Goal: Task Accomplishment & Management: Complete application form

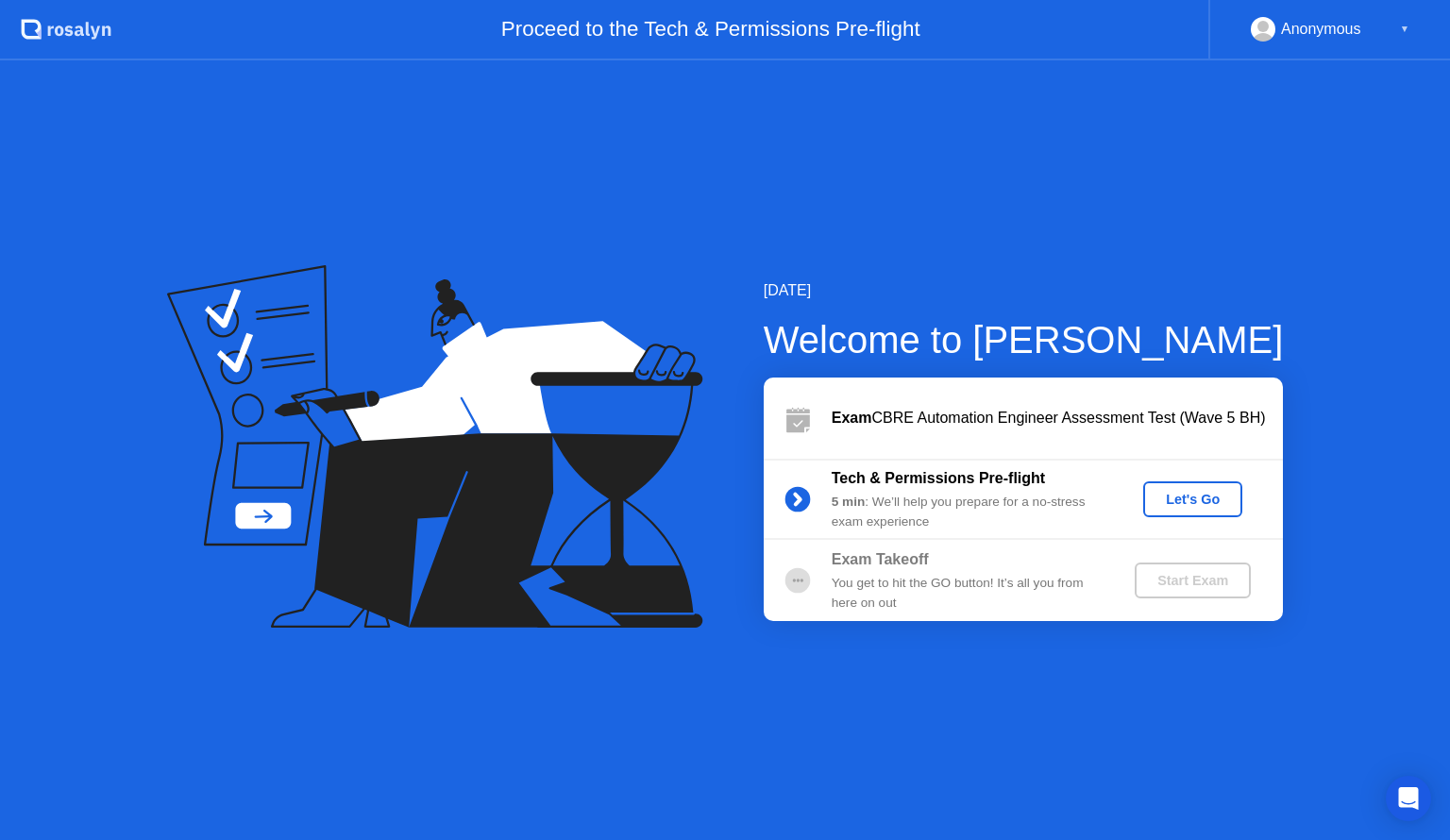
click at [1177, 499] on div "Let's Go" at bounding box center [1192, 499] width 84 height 15
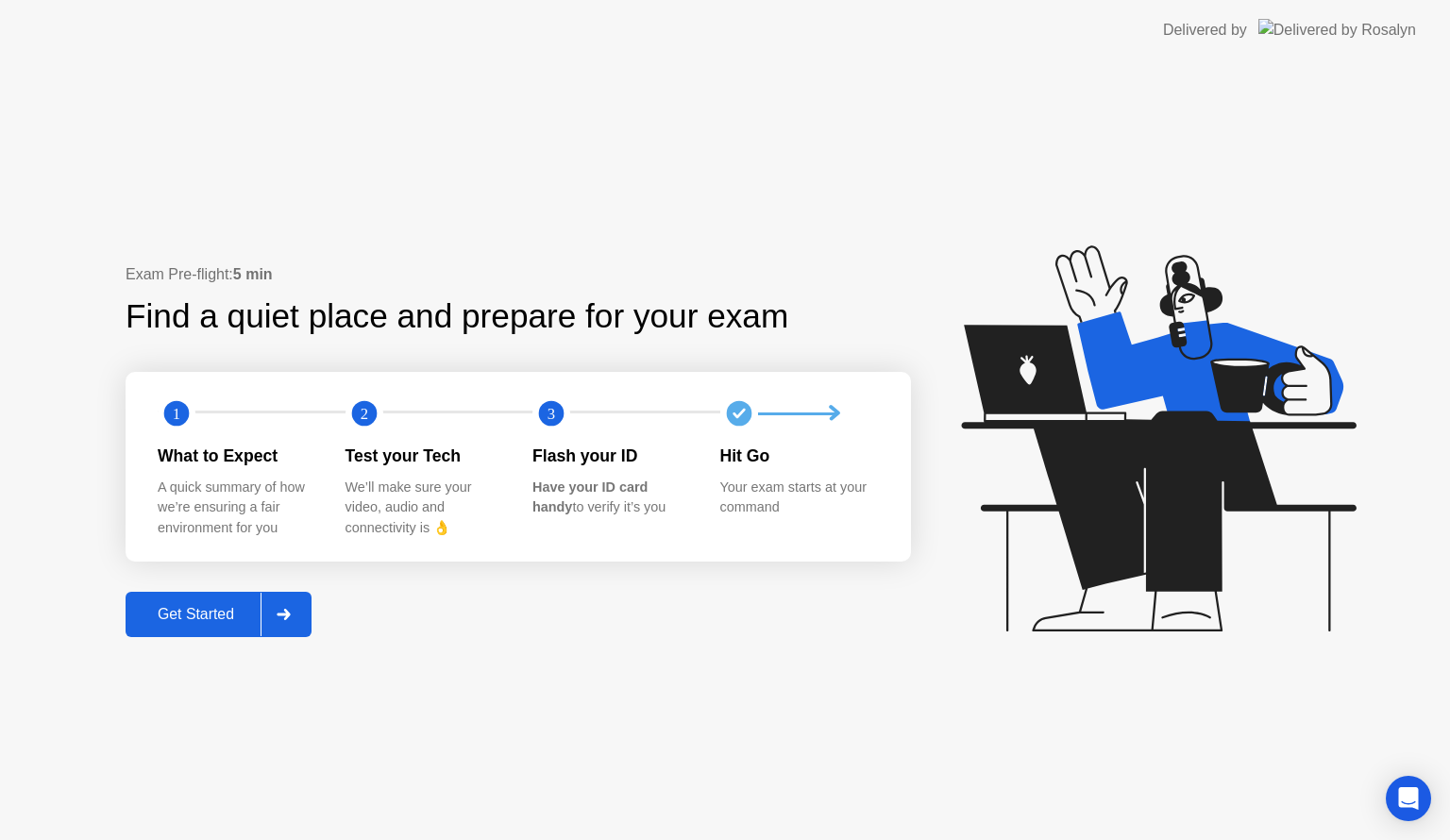
click at [211, 614] on div "Get Started" at bounding box center [196, 614] width 129 height 17
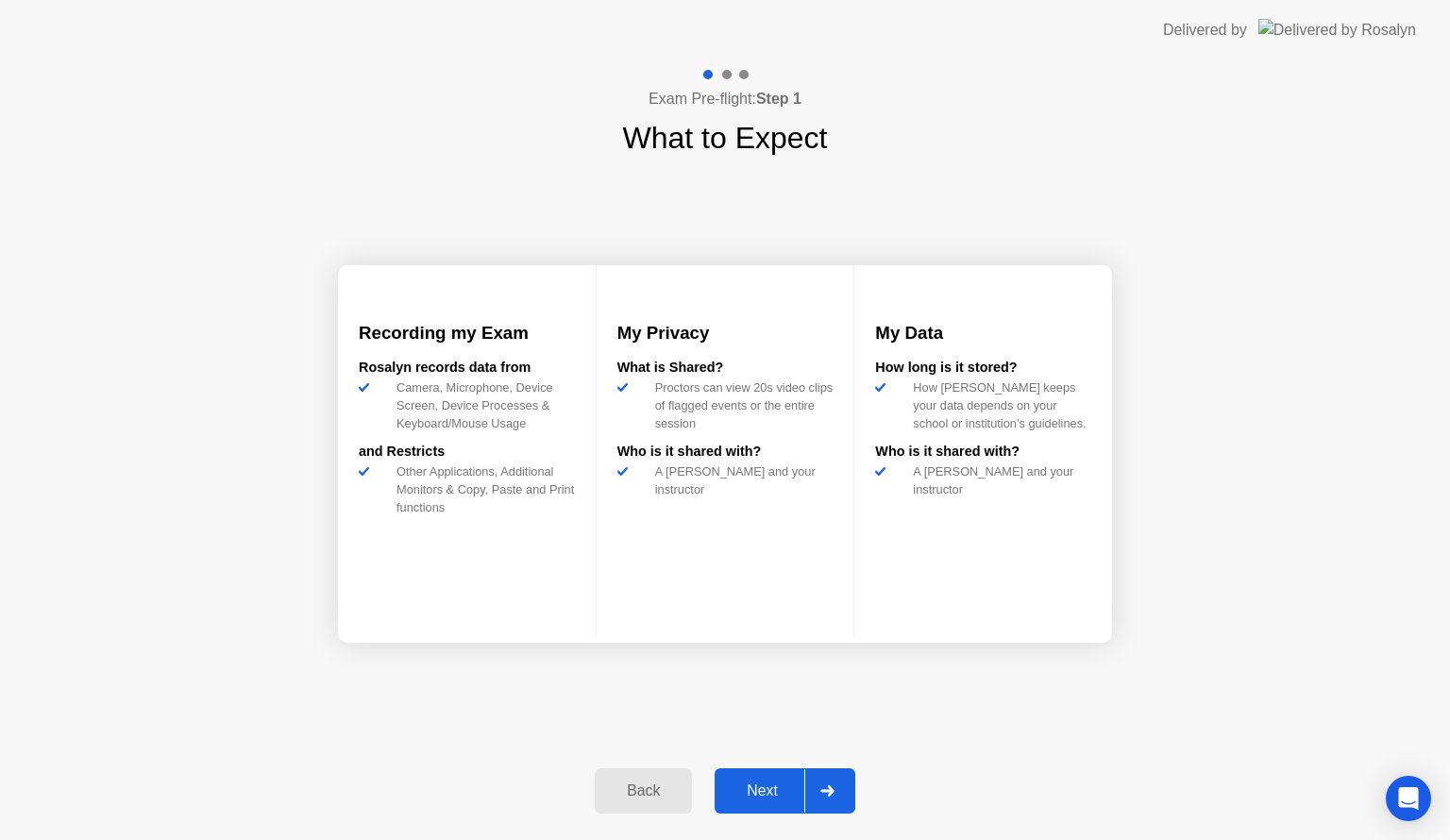
click at [751, 791] on div "Next" at bounding box center [762, 790] width 84 height 17
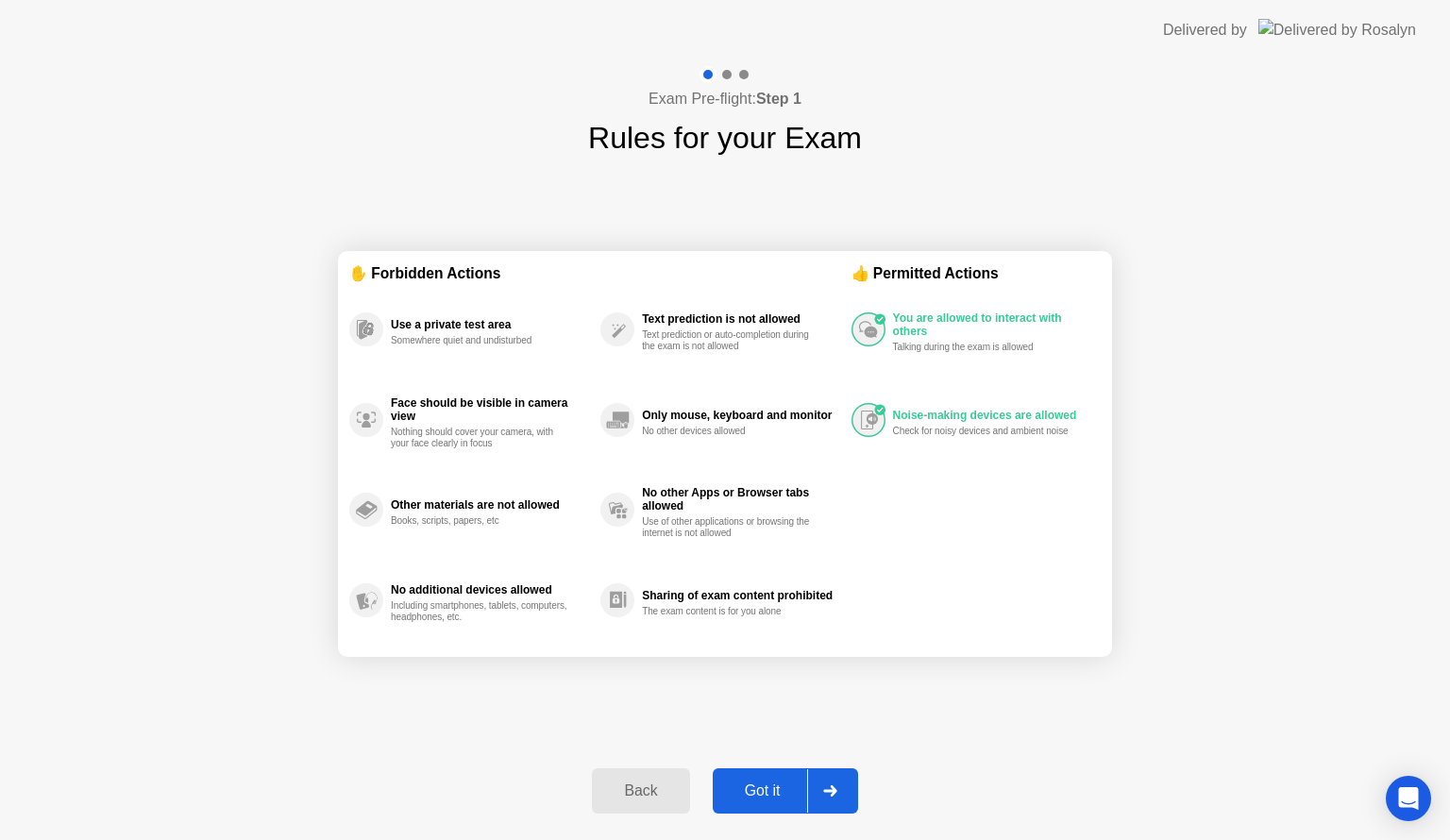
click at [762, 790] on div "Got it" at bounding box center [762, 790] width 89 height 17
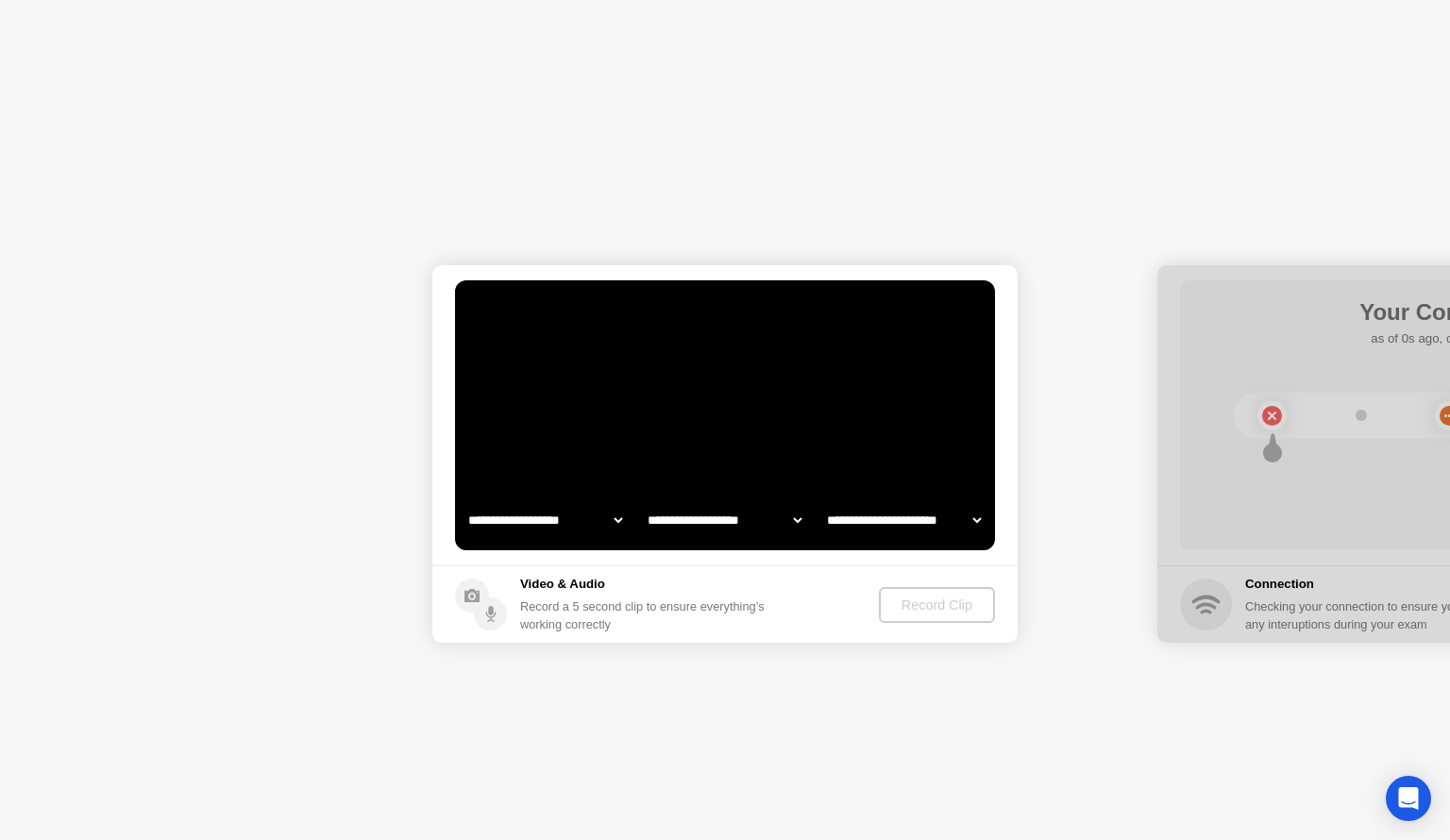
select select "**********"
select select "*******"
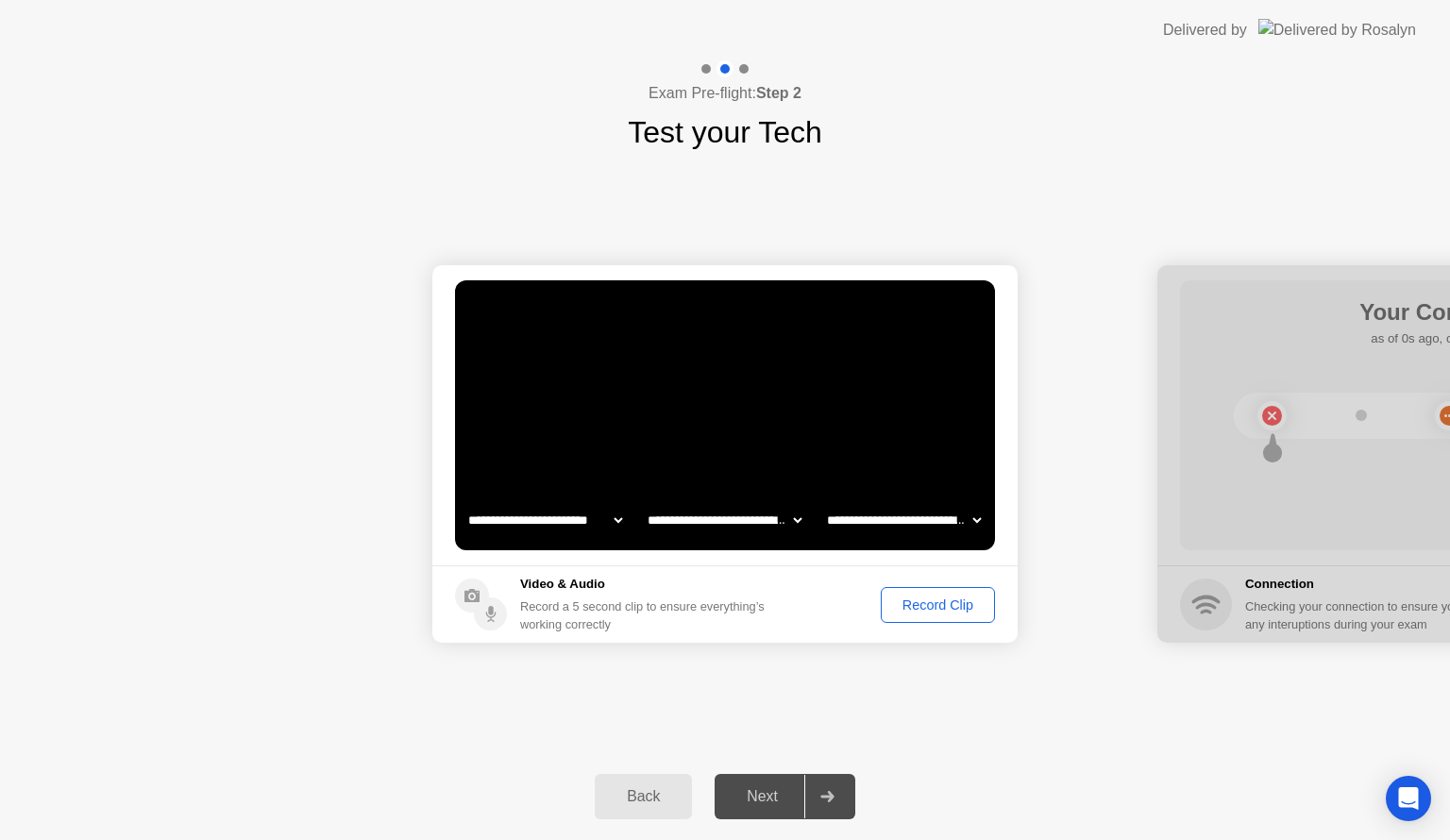
click at [908, 604] on div "Record Clip" at bounding box center [936, 604] width 101 height 15
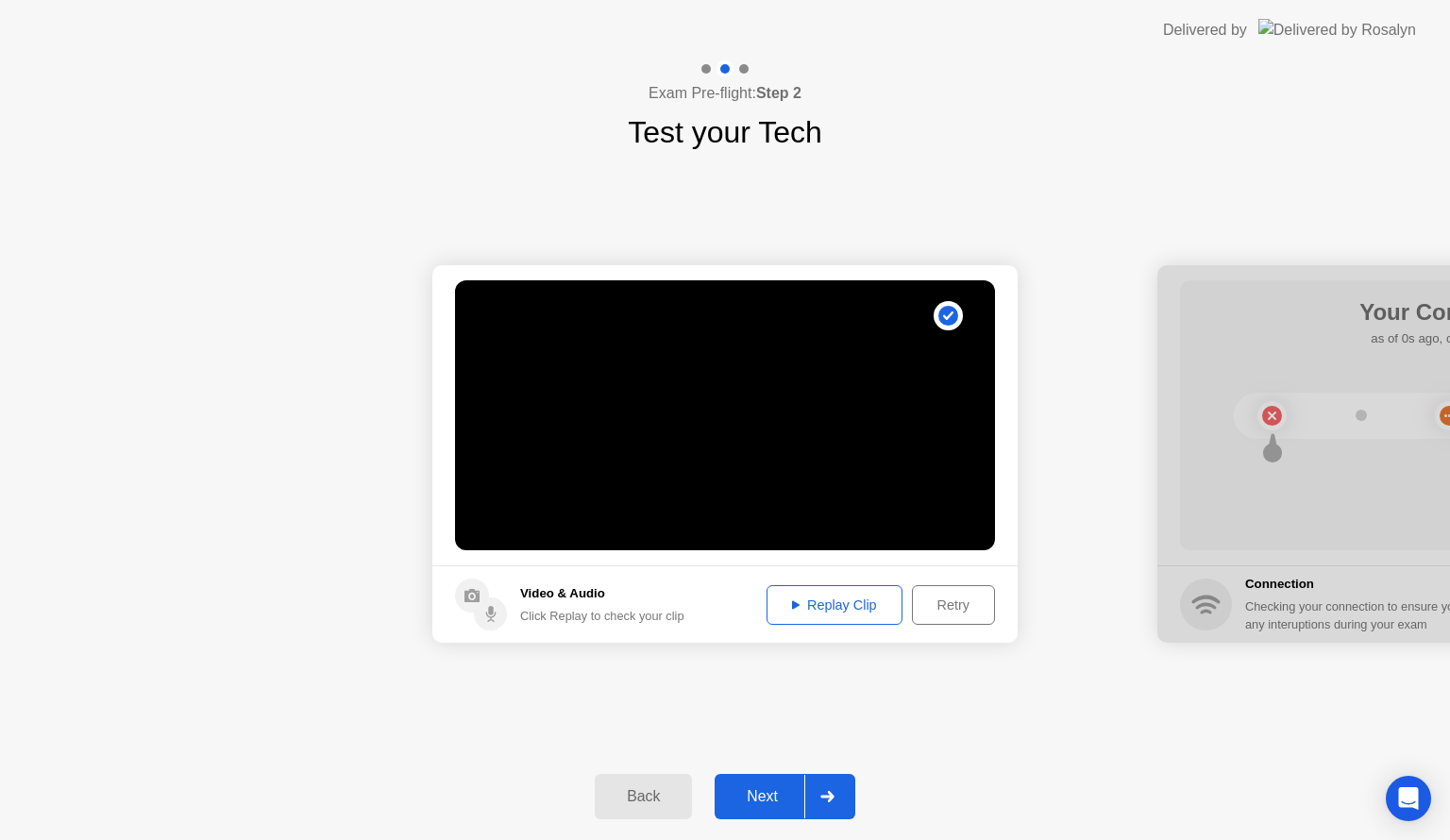
click at [824, 607] on div "Replay Clip" at bounding box center [834, 604] width 122 height 15
click at [833, 606] on div "Replay Clip" at bounding box center [834, 604] width 122 height 15
click at [951, 608] on div "Retry" at bounding box center [953, 604] width 70 height 15
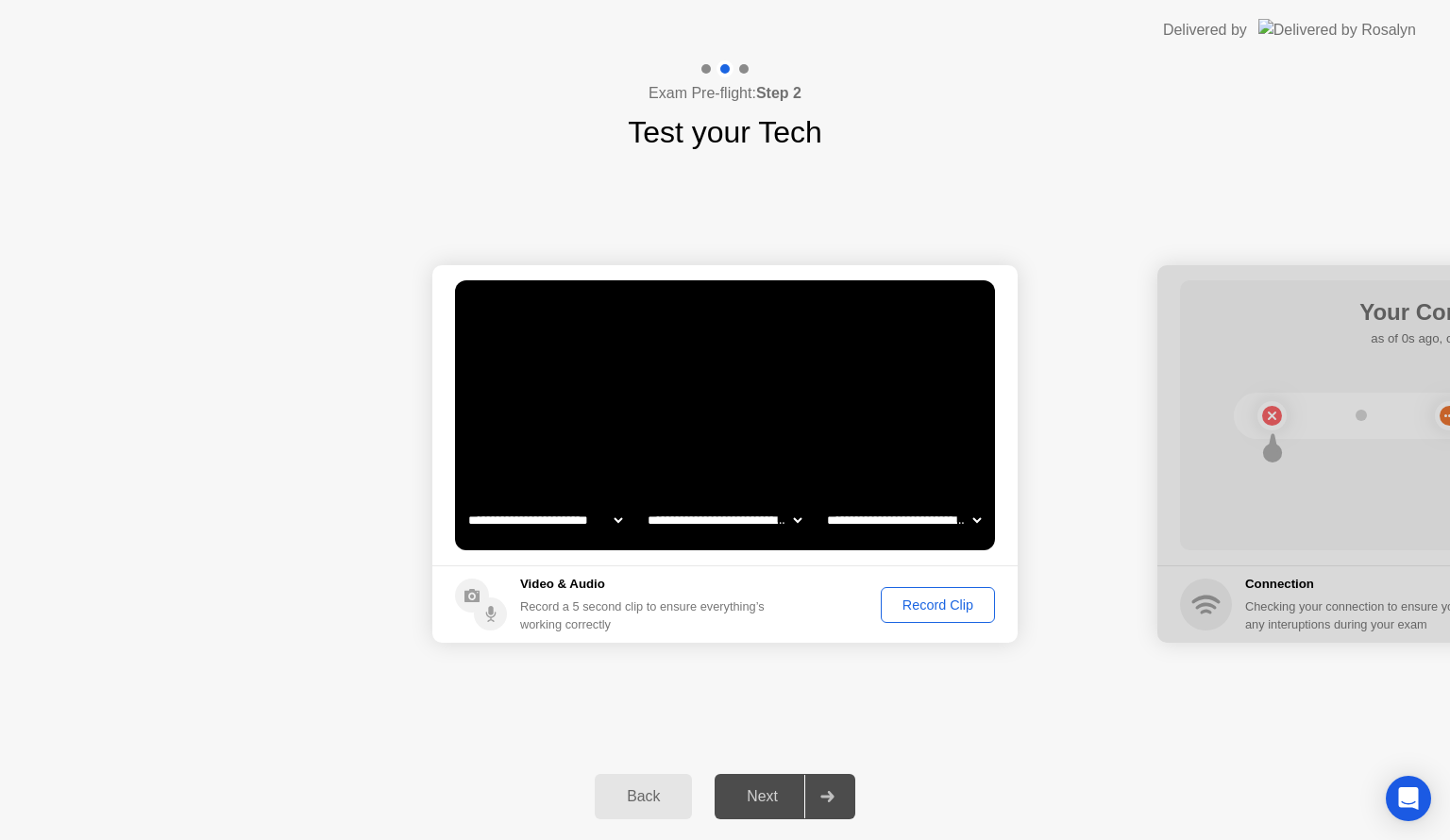
click at [943, 608] on div "Record Clip" at bounding box center [936, 604] width 101 height 15
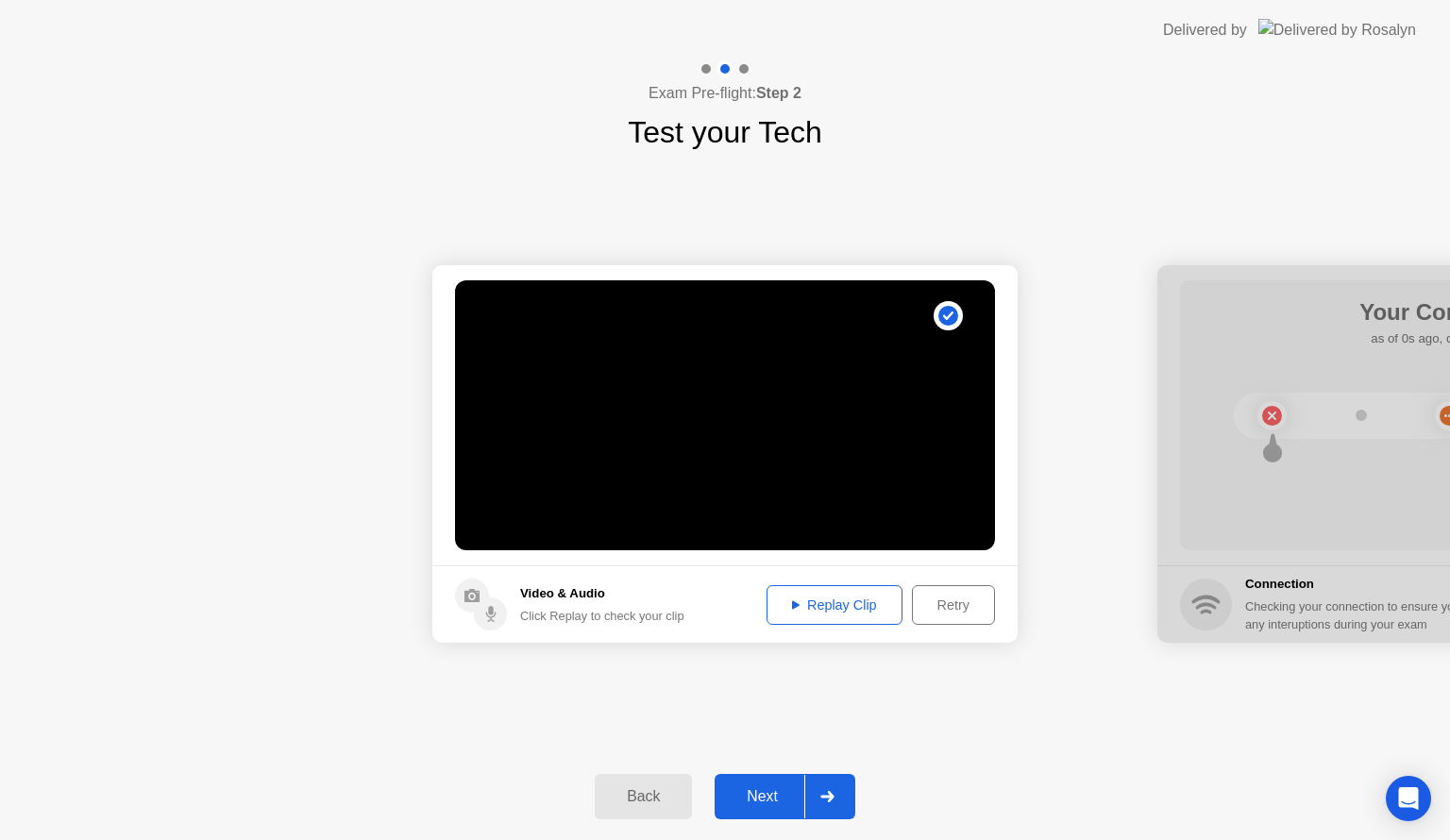
click at [830, 606] on div "Replay Clip" at bounding box center [834, 604] width 122 height 15
click at [758, 792] on div "Next" at bounding box center [762, 796] width 84 height 17
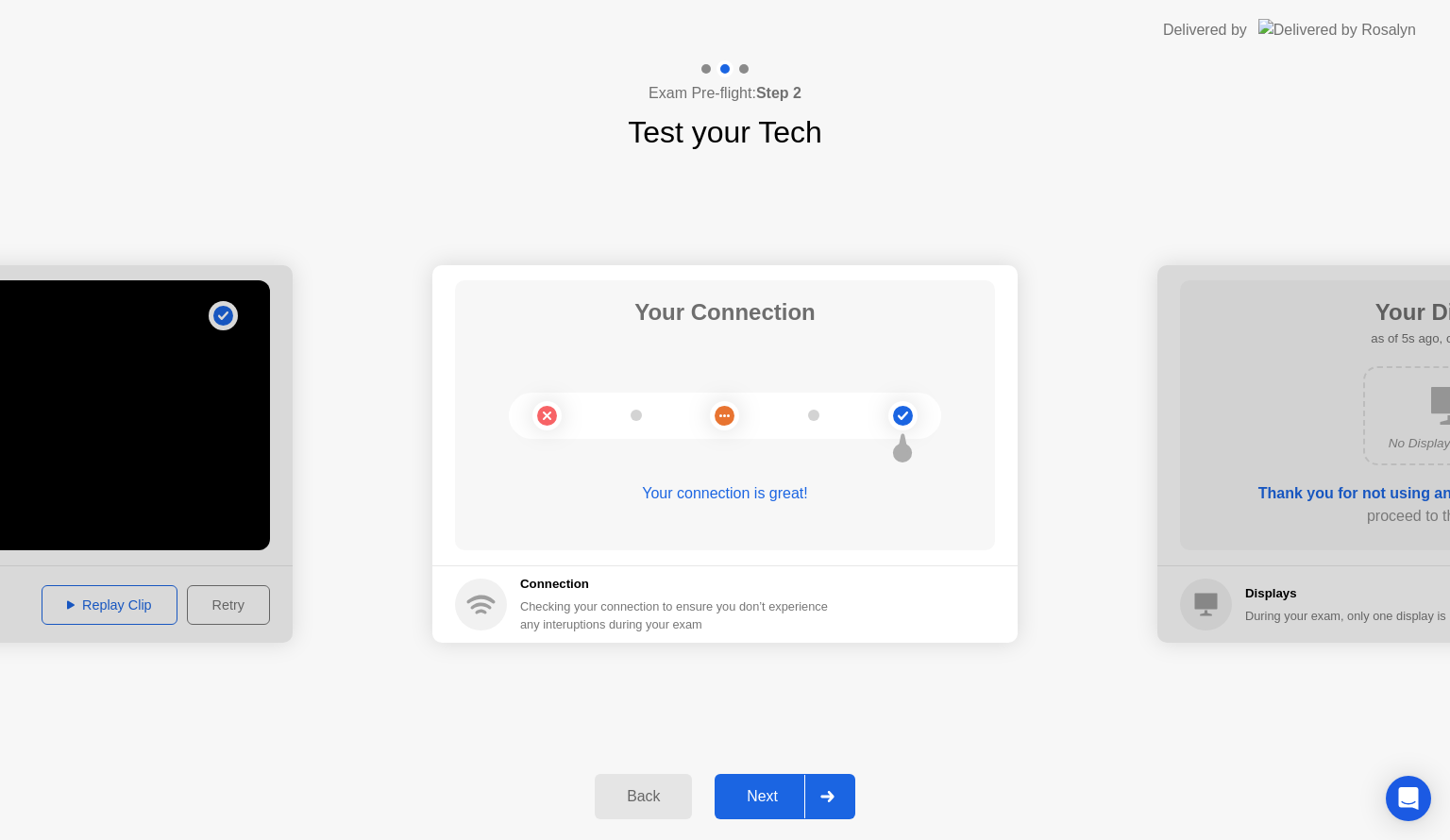
click at [758, 800] on div "Next" at bounding box center [762, 796] width 84 height 17
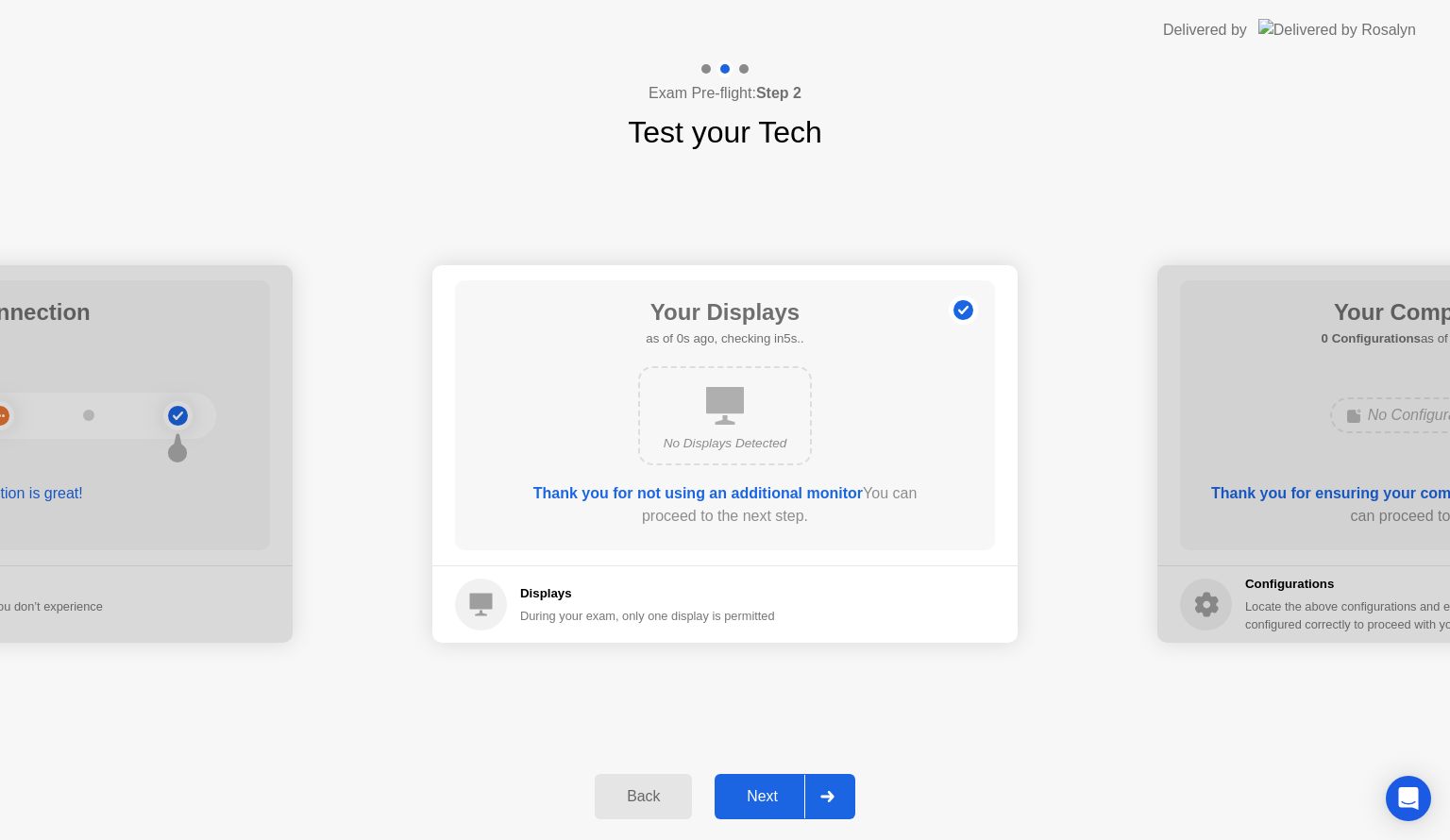
click at [762, 794] on div "Next" at bounding box center [762, 796] width 84 height 17
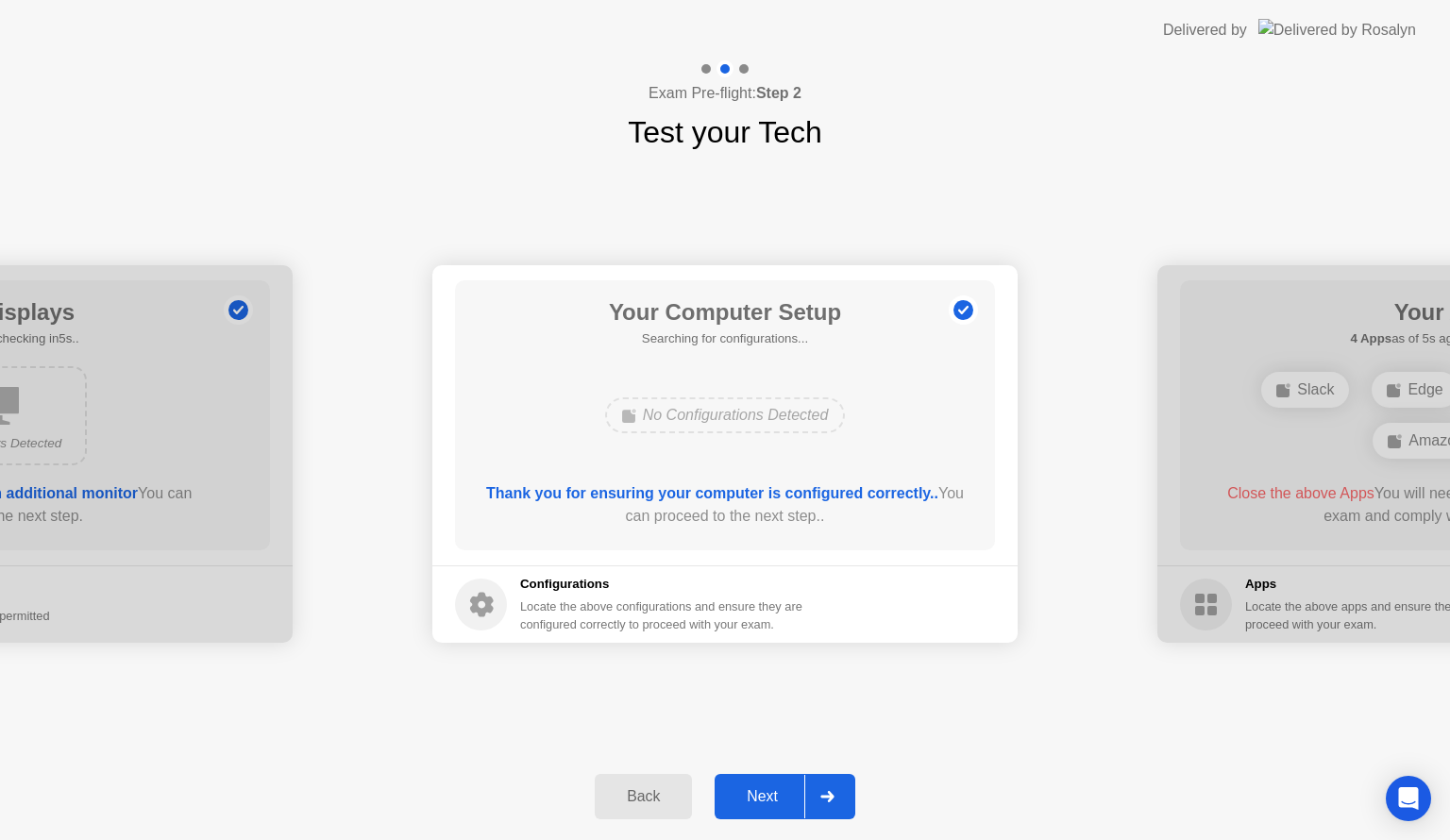
click at [758, 795] on div "Next" at bounding box center [762, 796] width 84 height 17
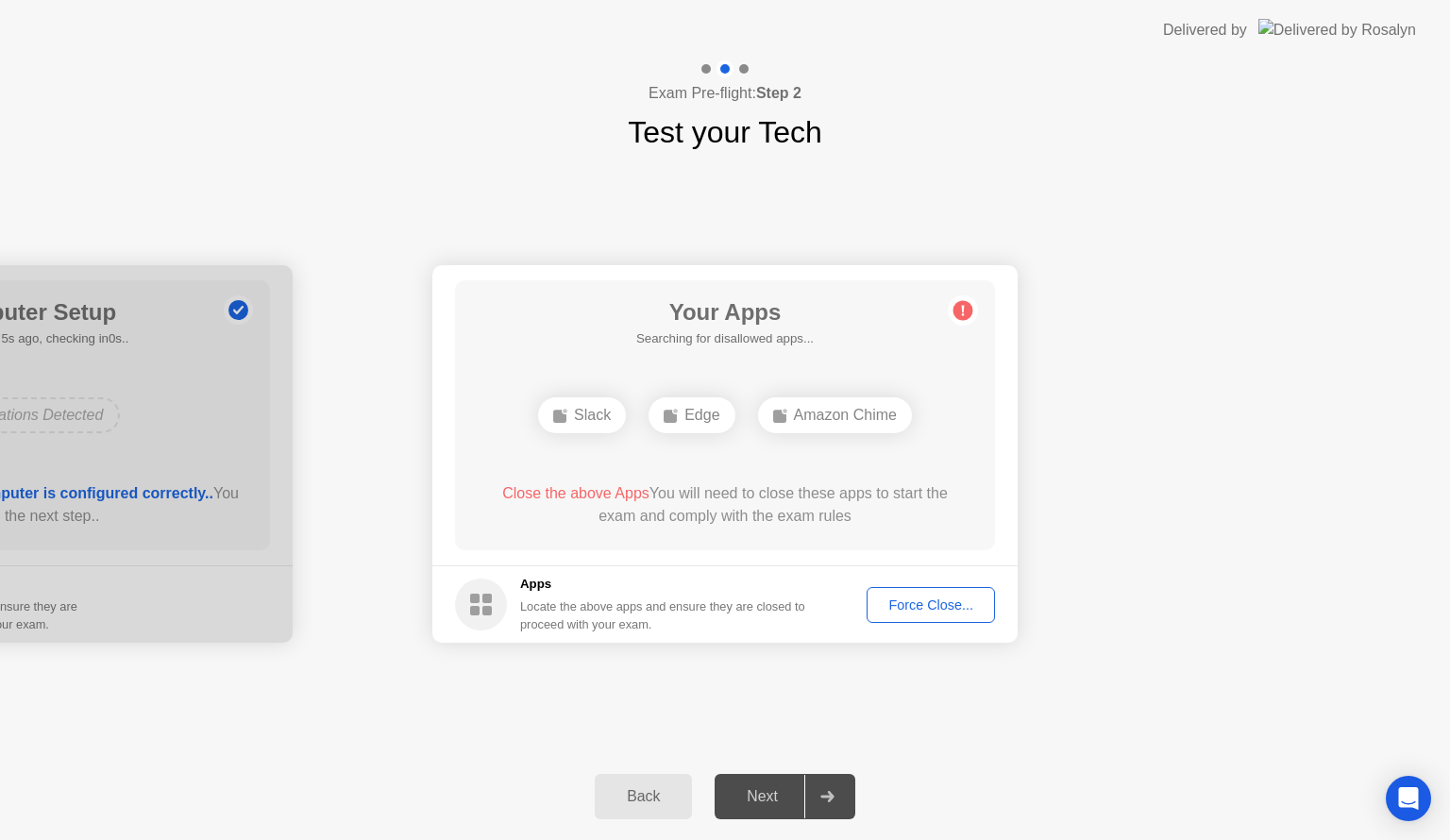
click at [674, 689] on div "**********" at bounding box center [725, 454] width 1450 height 598
click at [765, 796] on div "Next" at bounding box center [762, 796] width 84 height 17
click at [929, 604] on div "Force Close..." at bounding box center [931, 604] width 115 height 15
click at [739, 415] on div "Edge" at bounding box center [725, 415] width 86 height 36
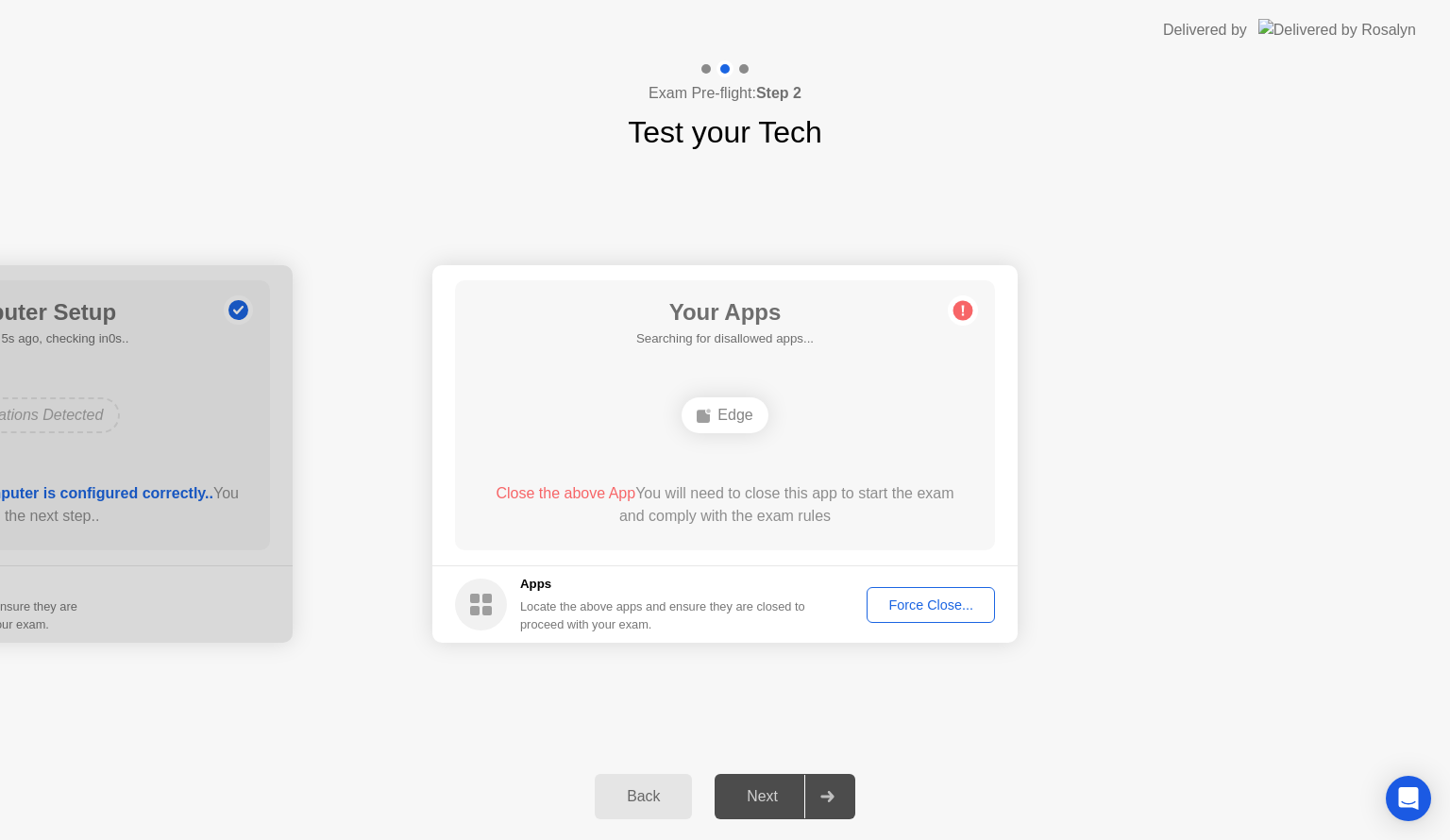
click at [906, 603] on div "Force Close..." at bounding box center [931, 604] width 115 height 15
drag, startPoint x: 721, startPoint y: 420, endPoint x: 755, endPoint y: 393, distance: 43.4
click at [720, 416] on div "Edge" at bounding box center [725, 415] width 86 height 36
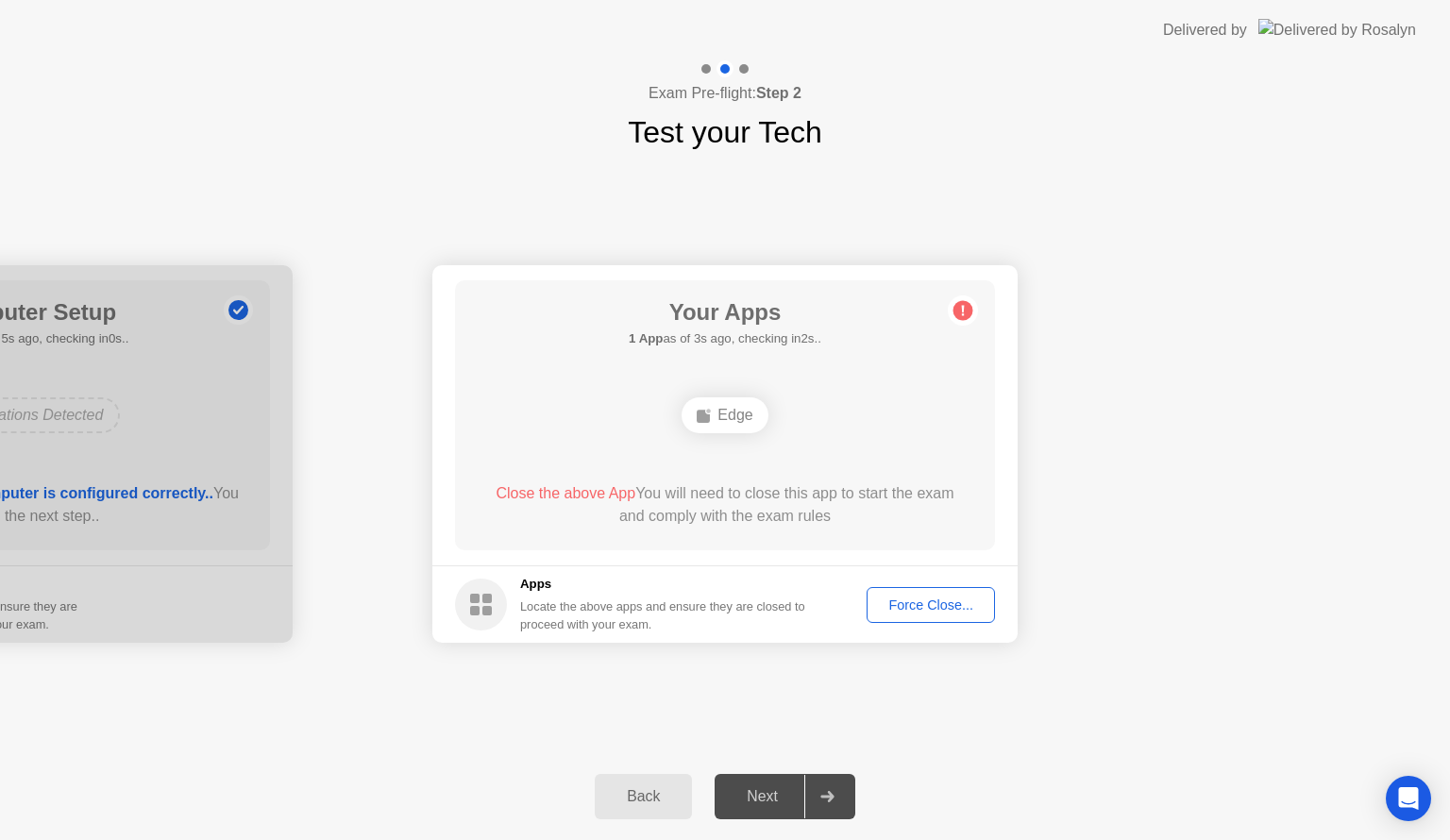
click at [962, 312] on icon at bounding box center [962, 311] width 3 height 10
click at [916, 604] on div "Force Close..." at bounding box center [931, 604] width 115 height 15
drag, startPoint x: 574, startPoint y: 489, endPoint x: 588, endPoint y: 489, distance: 14.0
click at [575, 491] on span "Close the above App" at bounding box center [565, 493] width 139 height 16
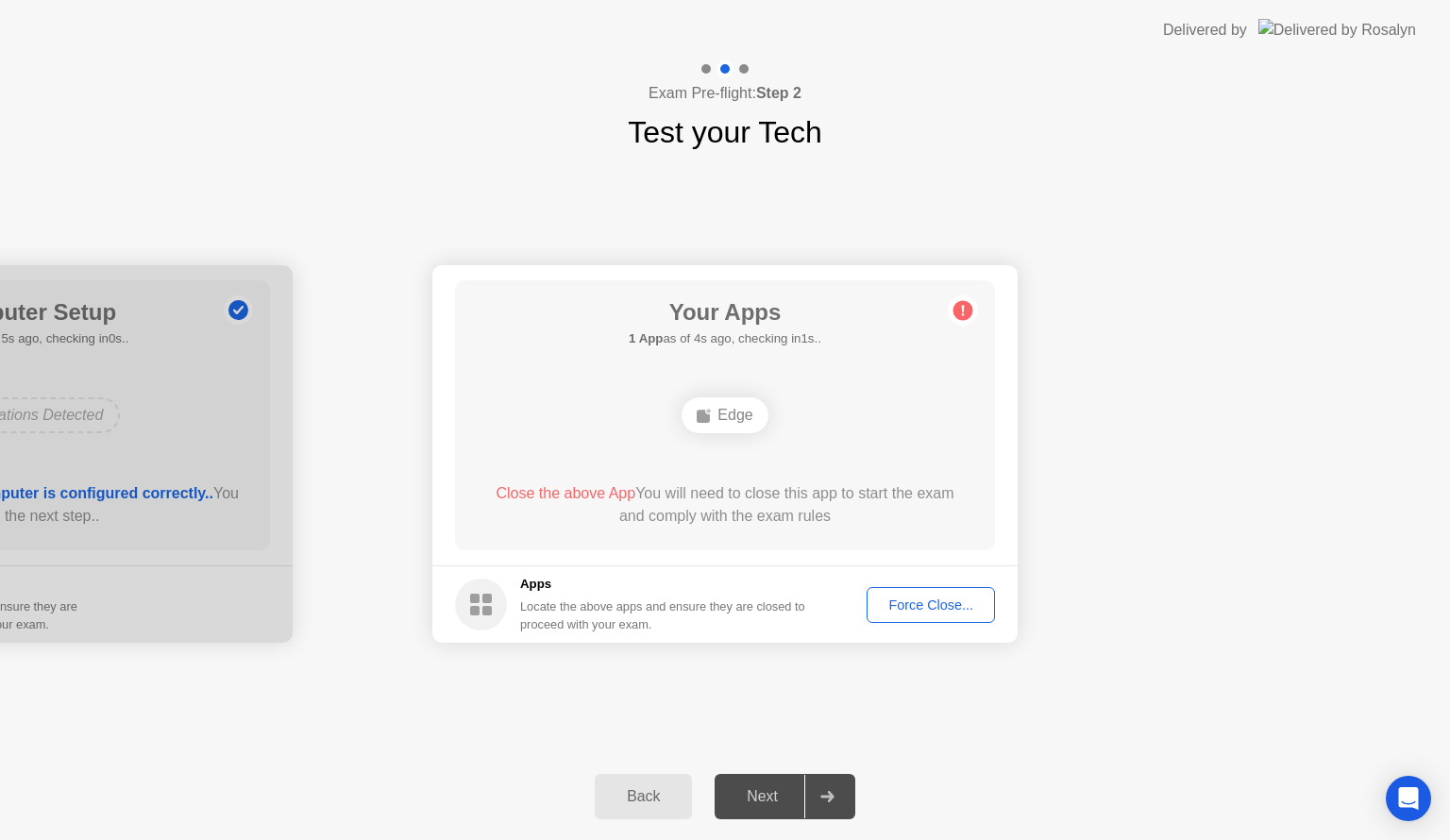
click at [732, 422] on div "Edge" at bounding box center [725, 415] width 86 height 36
click at [918, 601] on div "Force Close..." at bounding box center [931, 604] width 115 height 15
click at [766, 796] on div "Next" at bounding box center [762, 796] width 84 height 17
click at [834, 794] on icon at bounding box center [827, 796] width 14 height 11
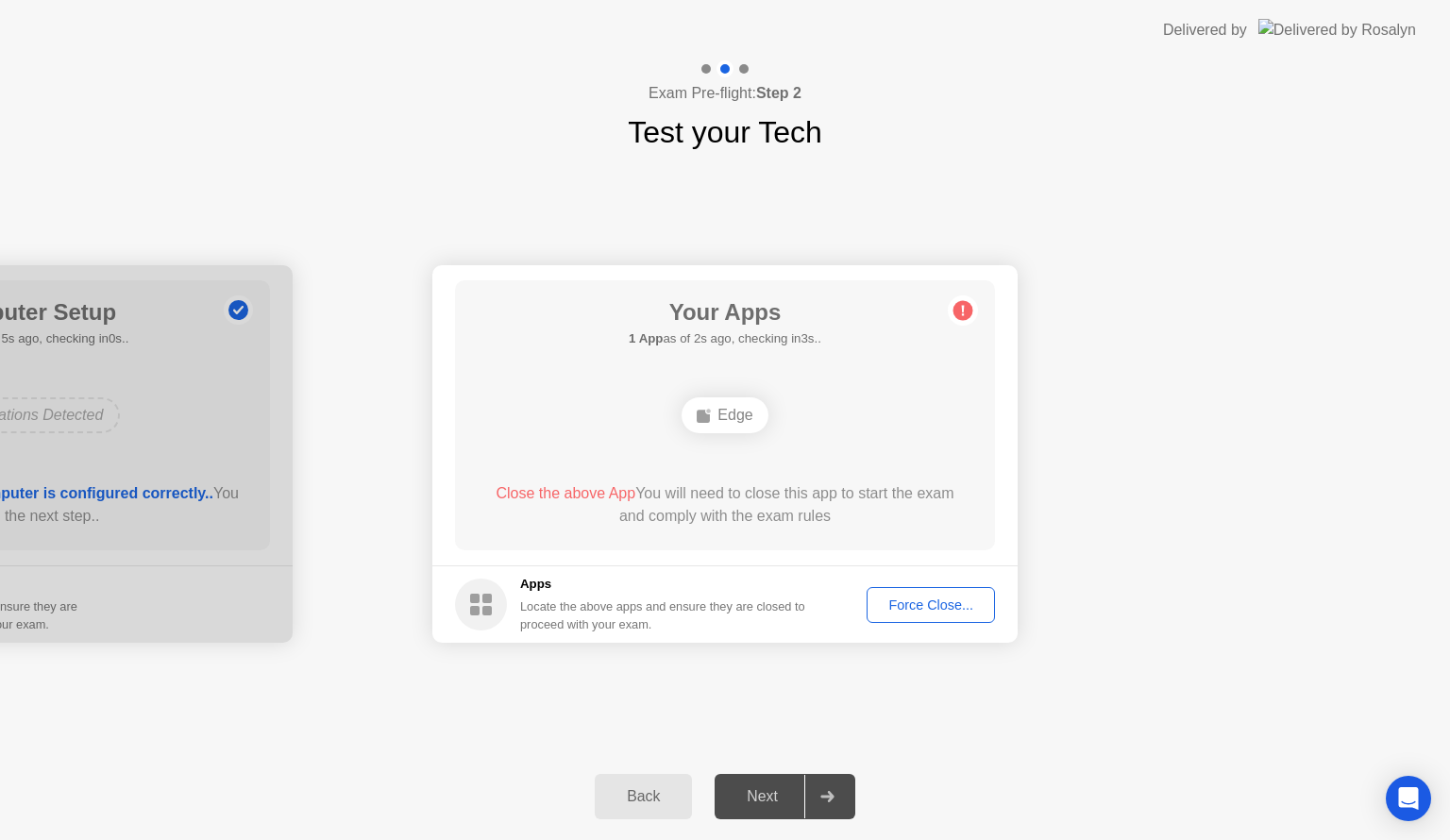
click at [891, 698] on div "**********" at bounding box center [725, 454] width 1450 height 598
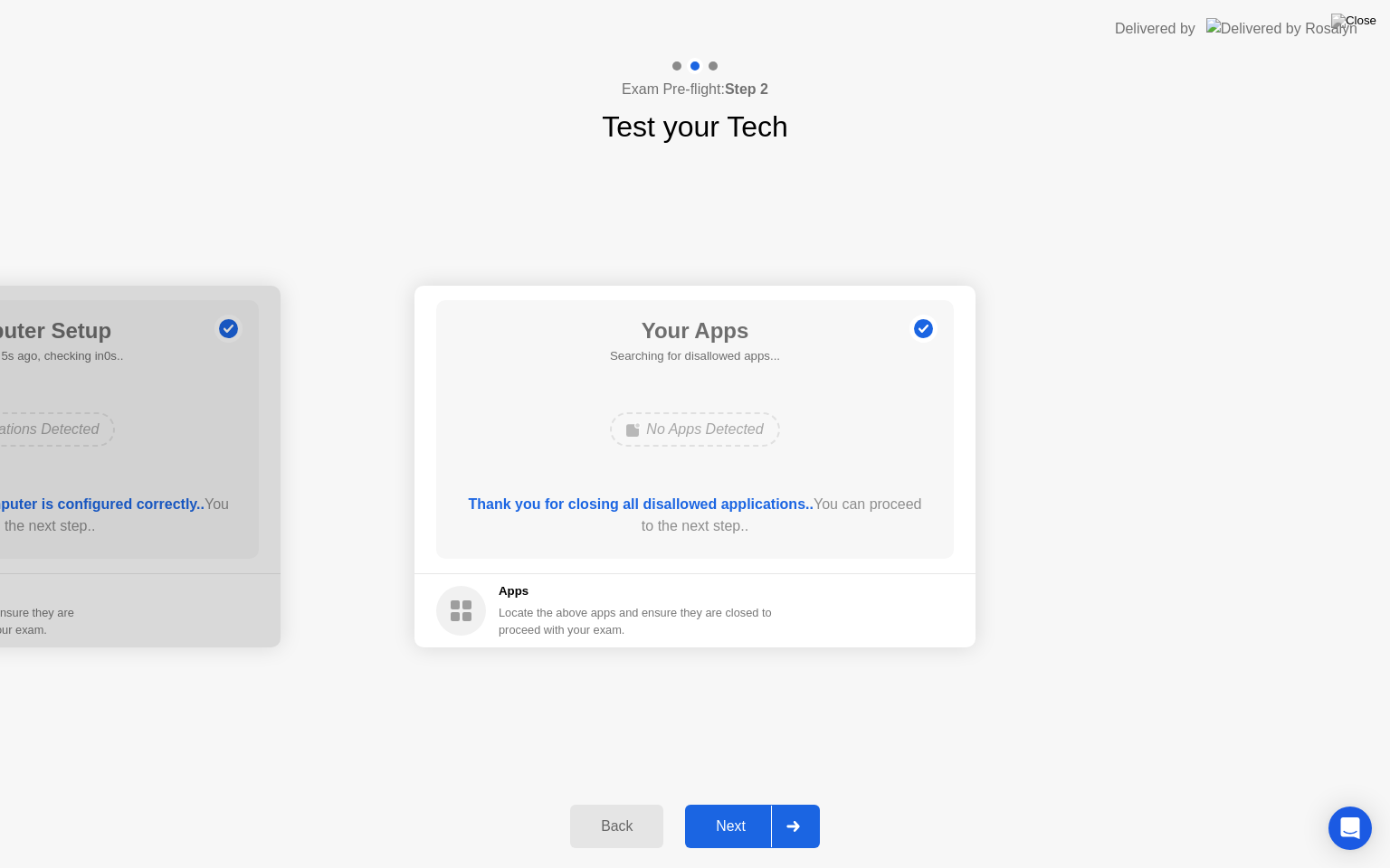
click at [731, 804] on div "Next" at bounding box center [731, 826] width 80 height 16
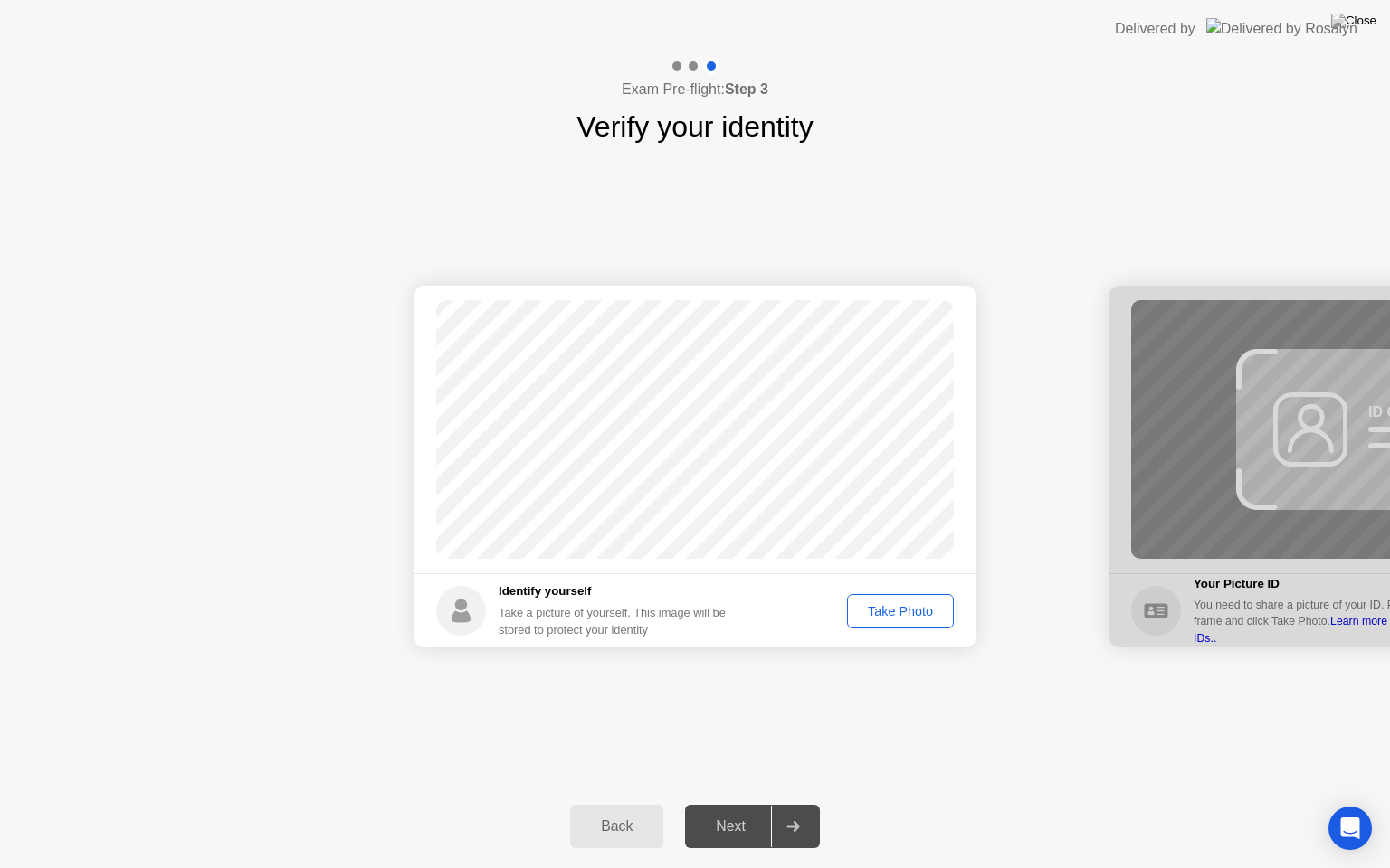
click at [896, 608] on div "Take Photo" at bounding box center [900, 610] width 94 height 14
click at [722, 804] on div "Next" at bounding box center [731, 826] width 80 height 16
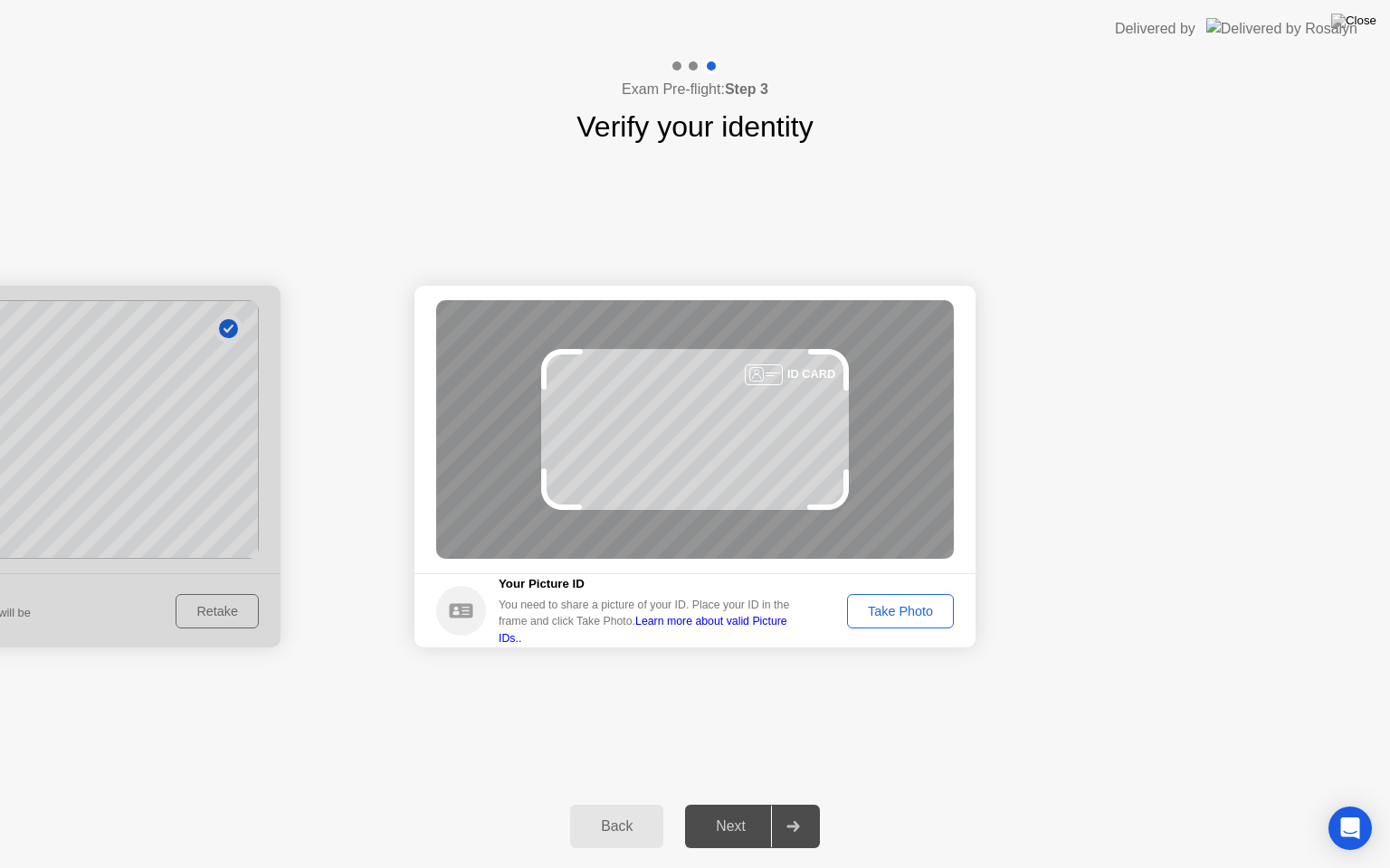
click at [887, 610] on div "Take Photo" at bounding box center [900, 610] width 94 height 14
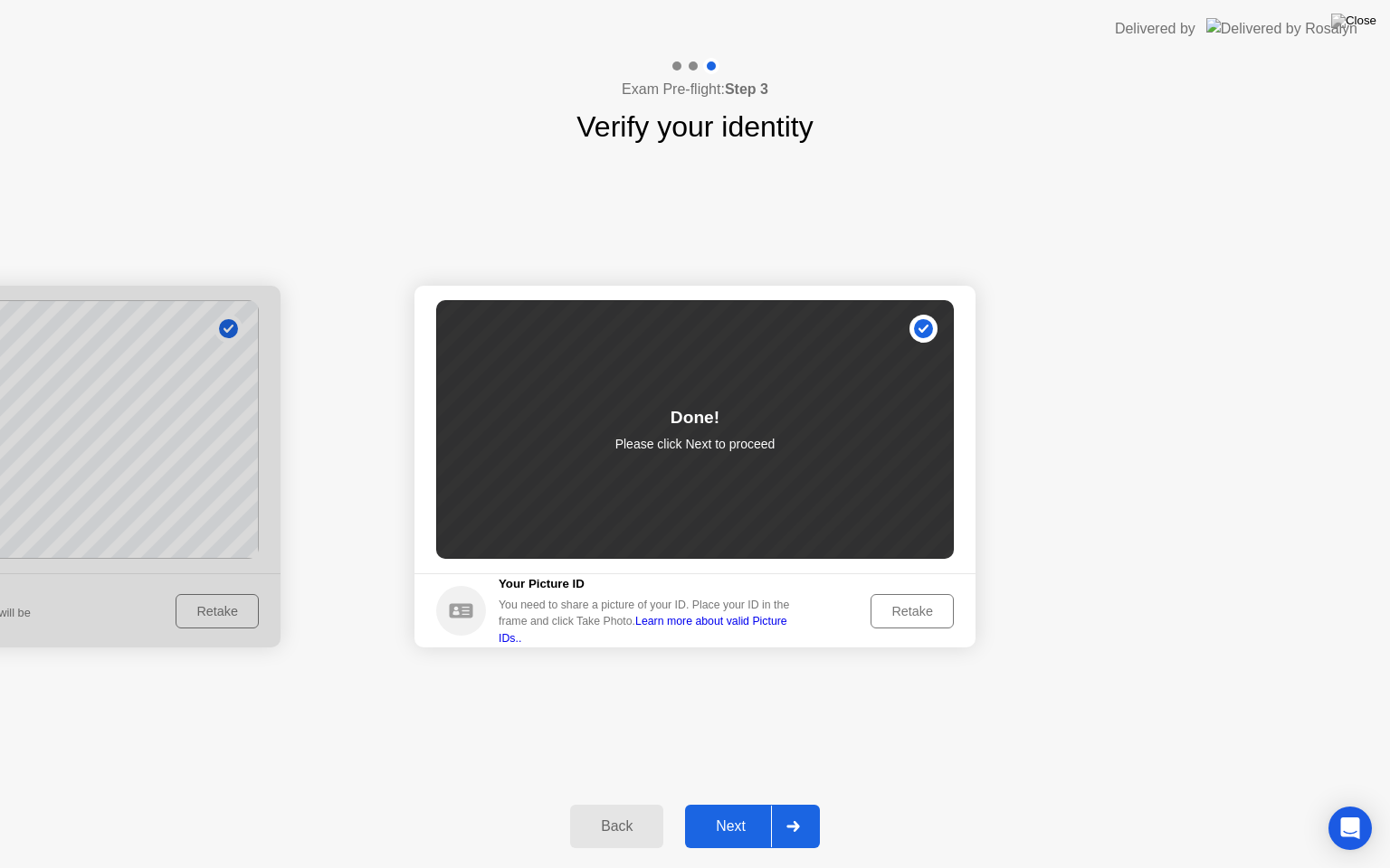
click at [722, 804] on div "Next" at bounding box center [731, 826] width 80 height 16
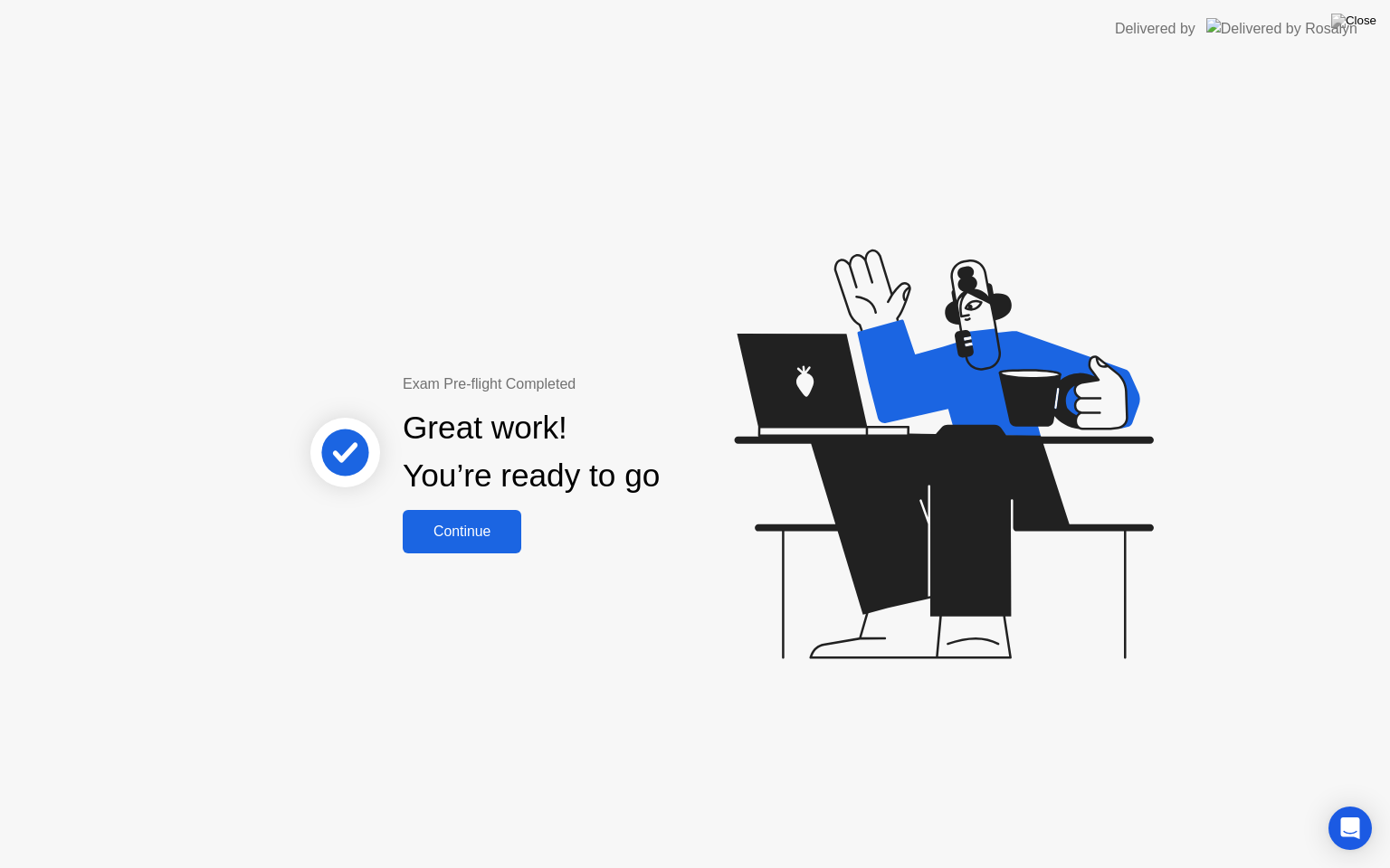
click at [497, 528] on div "Continue" at bounding box center [462, 531] width 108 height 16
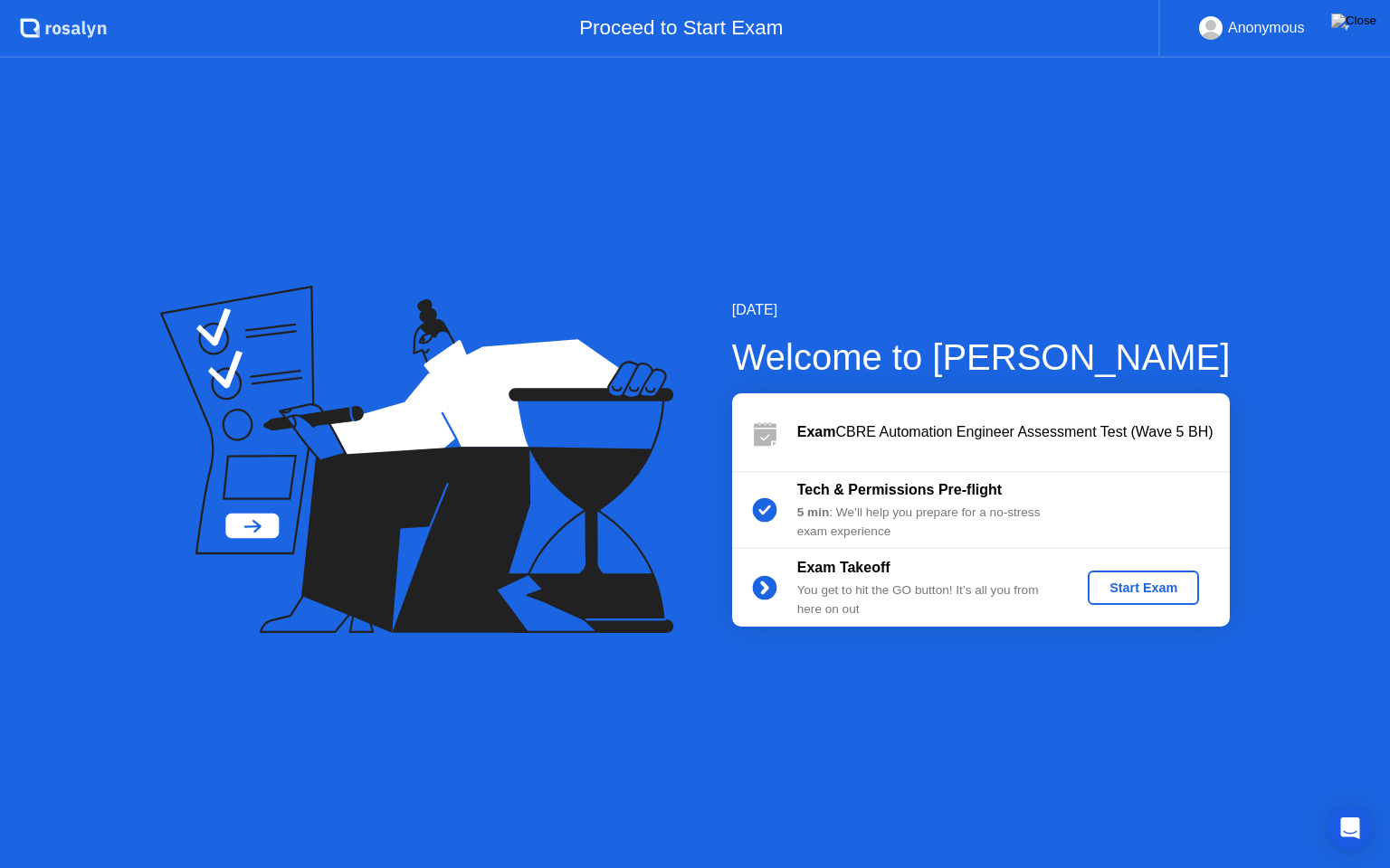
click at [1118, 587] on div "Start Exam" at bounding box center [1142, 588] width 96 height 14
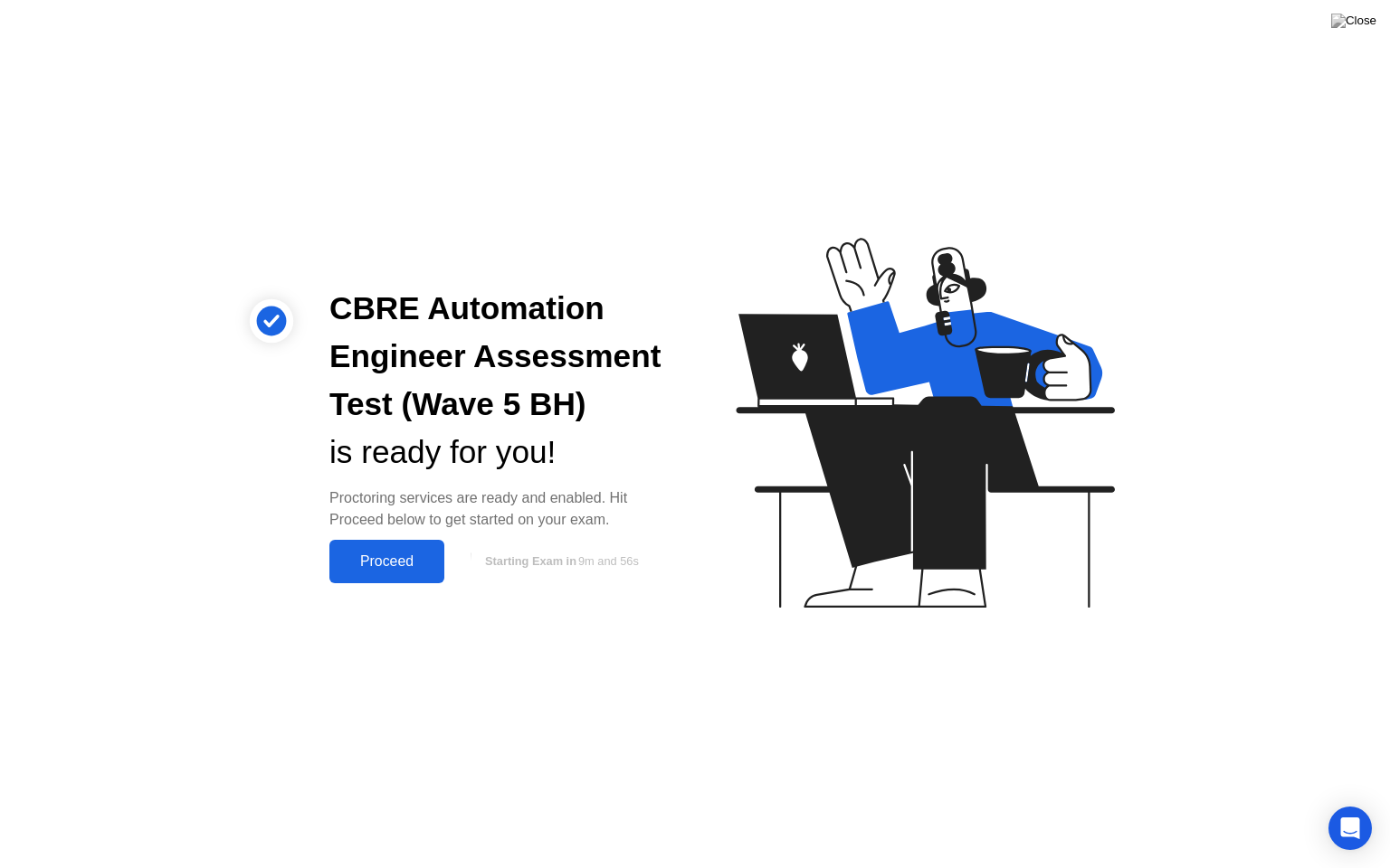
click at [391, 557] on div "Proceed" at bounding box center [386, 561] width 104 height 16
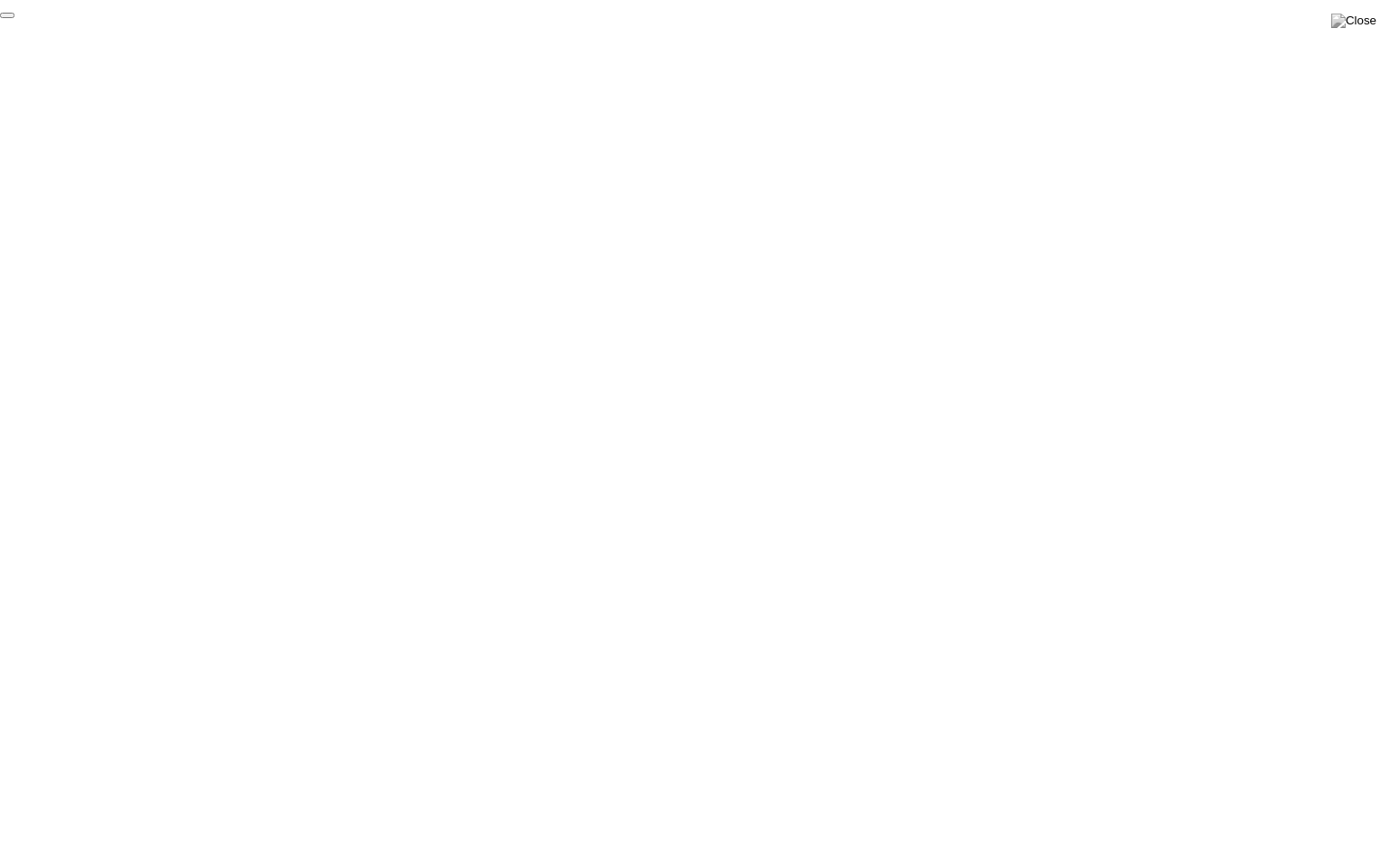
click div "End Proctoring Session"
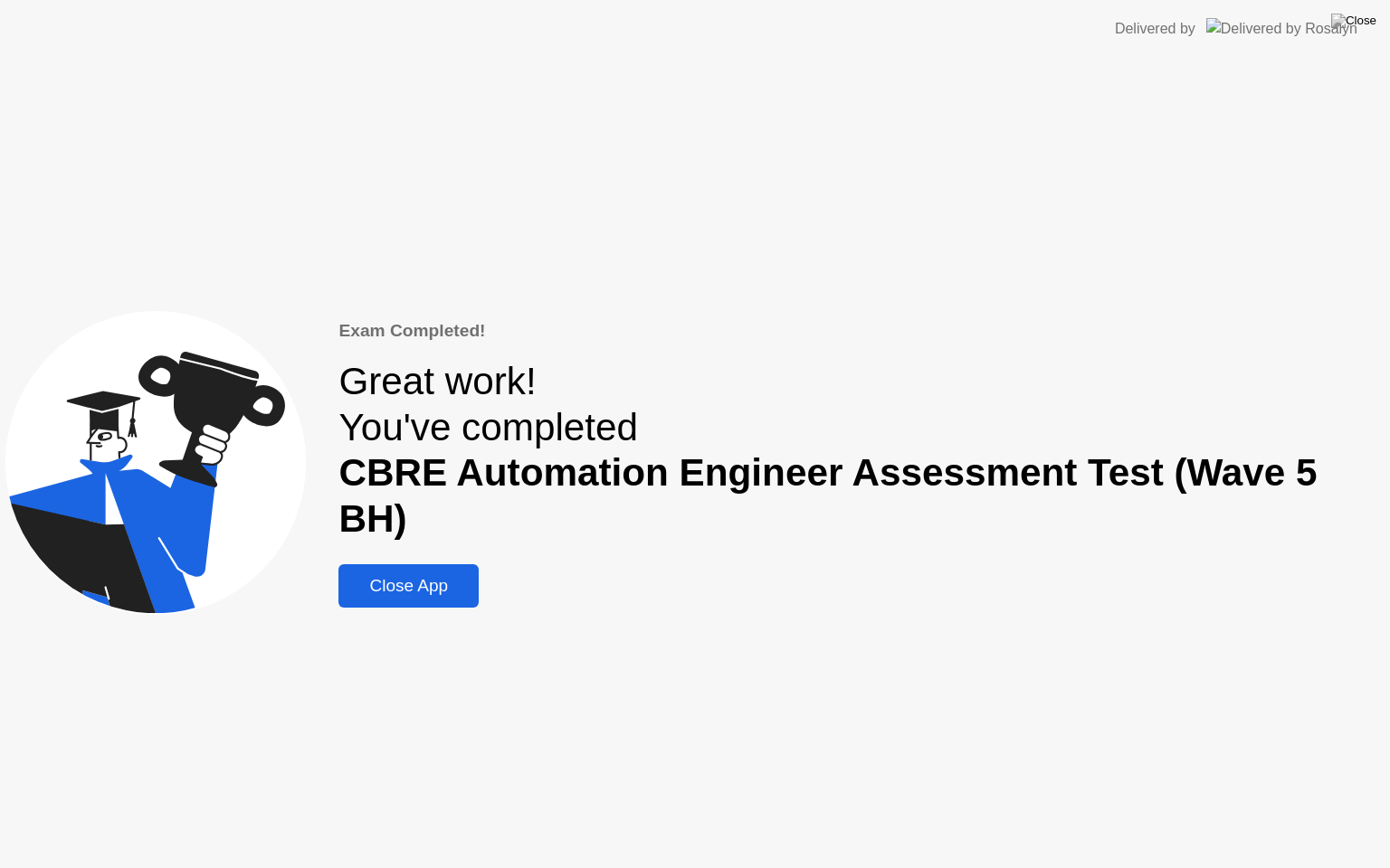
click at [450, 576] on div "Close App" at bounding box center [408, 586] width 130 height 20
